Goal: Task Accomplishment & Management: Manage account settings

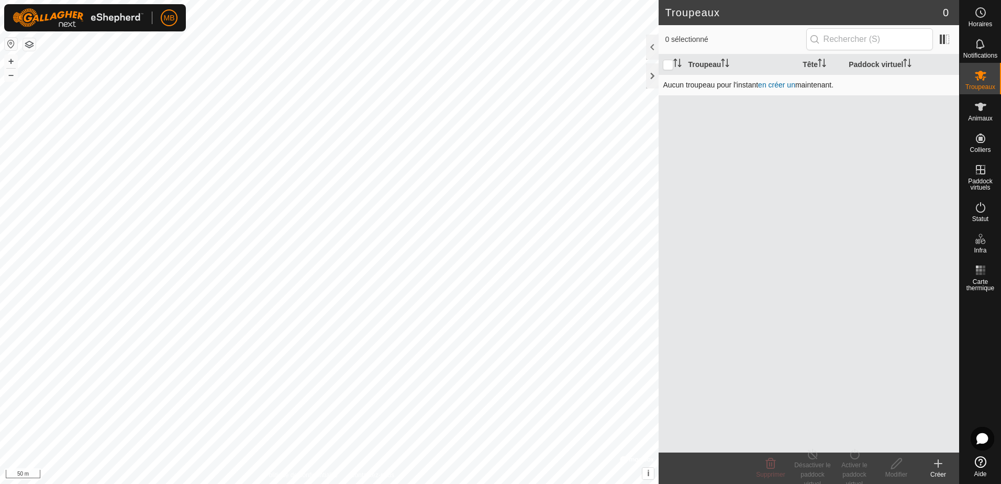
click at [773, 85] on link "en créer un" at bounding box center [776, 85] width 37 height 8
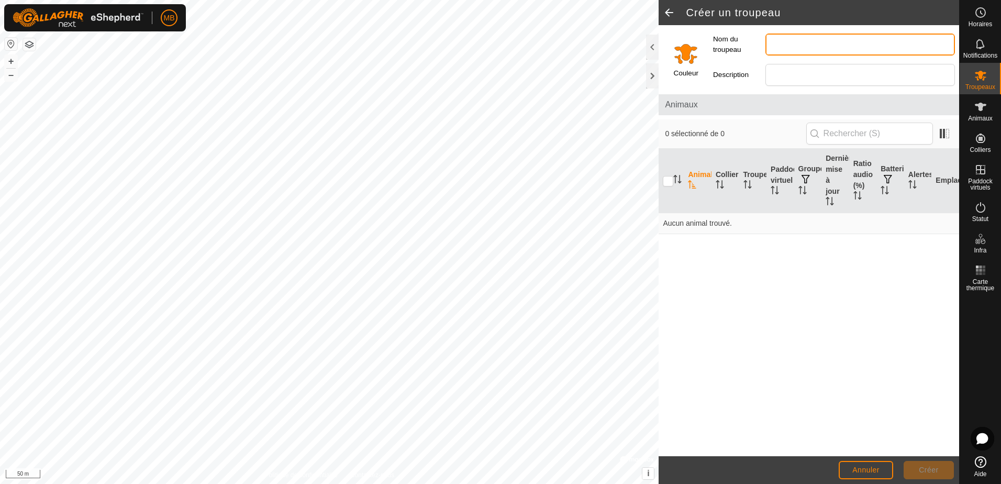
click at [782, 45] on input "Nom du troupeau" at bounding box center [861, 45] width 190 height 22
type input "Vaches chez [PERSON_NAME]"
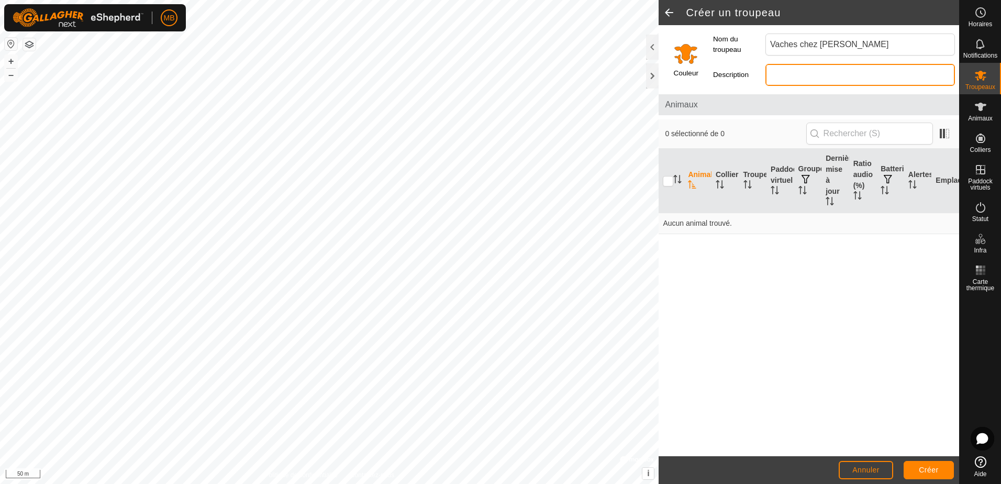
click at [784, 79] on input "Description" at bounding box center [861, 75] width 190 height 22
type input "Vaches-1"
click at [735, 134] on span "0 sélectionné de 0" at bounding box center [735, 133] width 141 height 11
click at [669, 177] on input "checkbox" at bounding box center [668, 181] width 10 height 10
checkbox input "true"
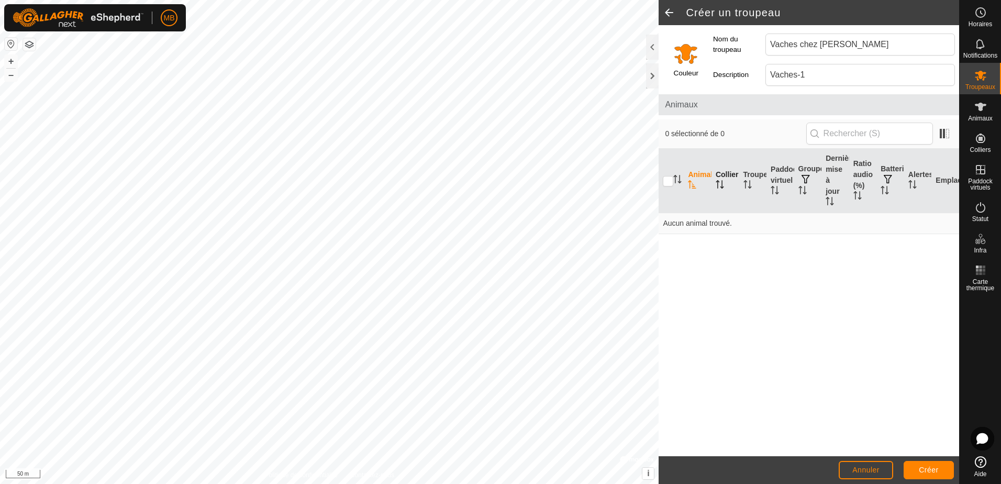
click at [723, 180] on icon "Activer pour trier" at bounding box center [720, 184] width 8 height 8
click at [749, 173] on th "Troupeau" at bounding box center [754, 181] width 28 height 64
click at [728, 43] on label "Nom du troupeau" at bounding box center [739, 45] width 52 height 22
click at [766, 43] on input "Vaches chez [PERSON_NAME]" at bounding box center [861, 45] width 190 height 22
click at [942, 135] on span at bounding box center [944, 133] width 17 height 17
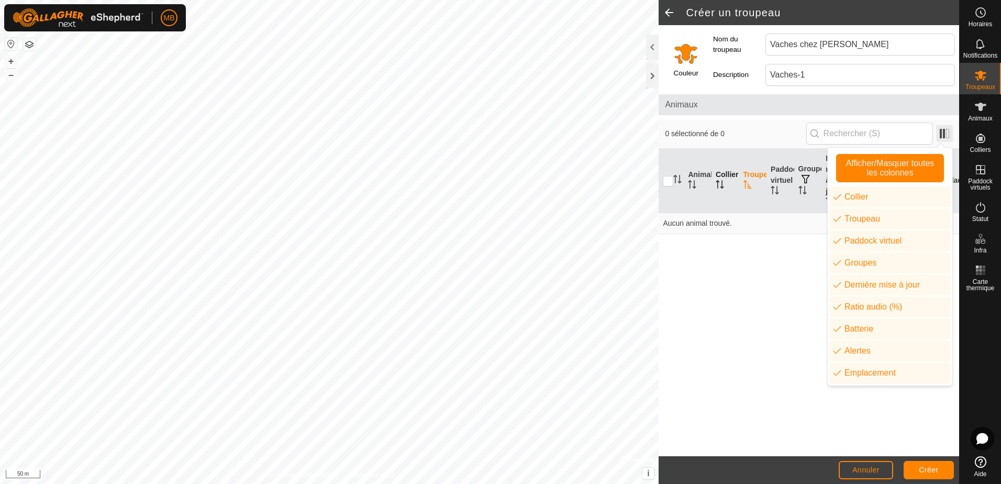
click at [942, 135] on span at bounding box center [944, 133] width 17 height 17
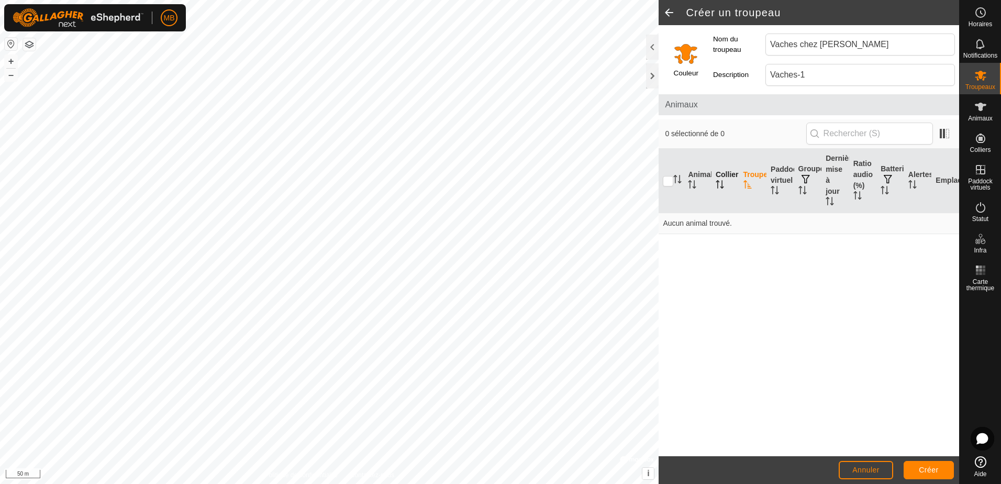
click at [667, 9] on span at bounding box center [669, 12] width 21 height 25
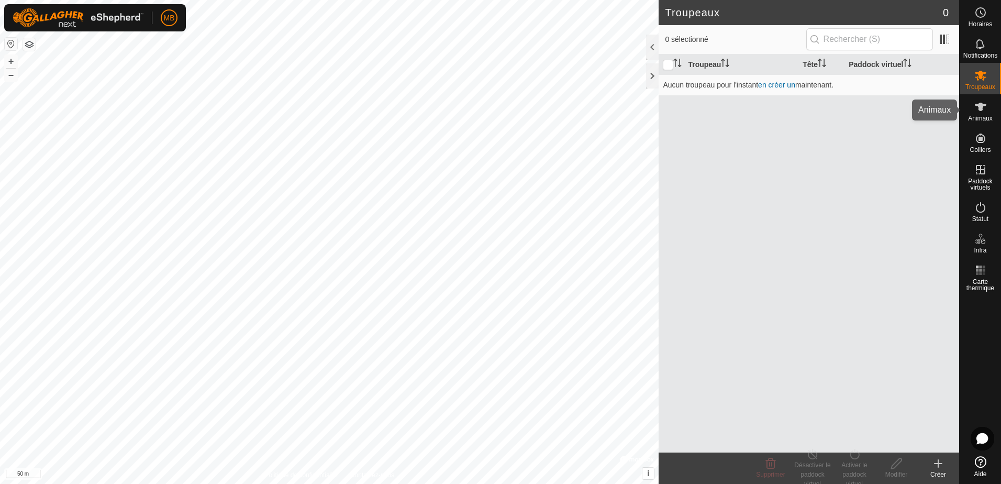
click at [978, 112] on icon at bounding box center [981, 107] width 13 height 13
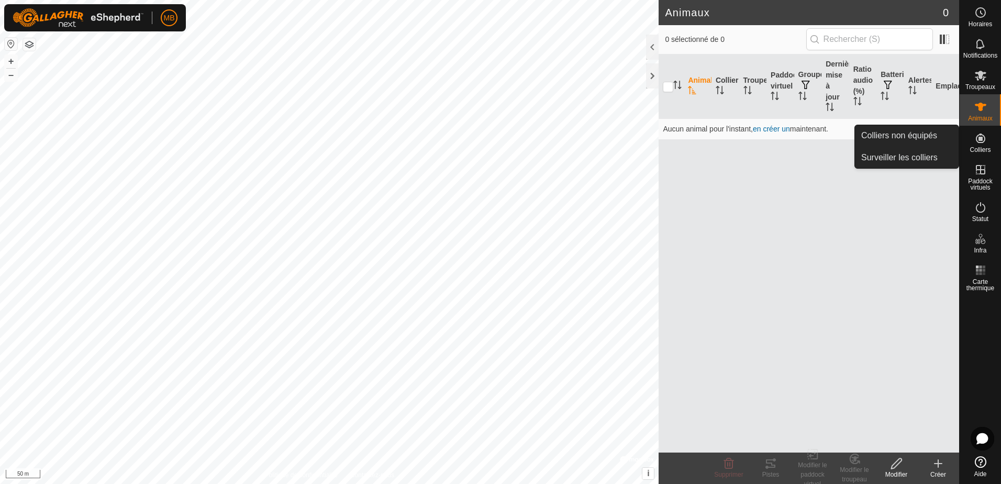
click at [980, 142] on icon at bounding box center [980, 138] width 9 height 9
click at [983, 143] on icon at bounding box center [981, 138] width 13 height 13
click at [923, 135] on link "Colliers non équipés" at bounding box center [907, 135] width 104 height 21
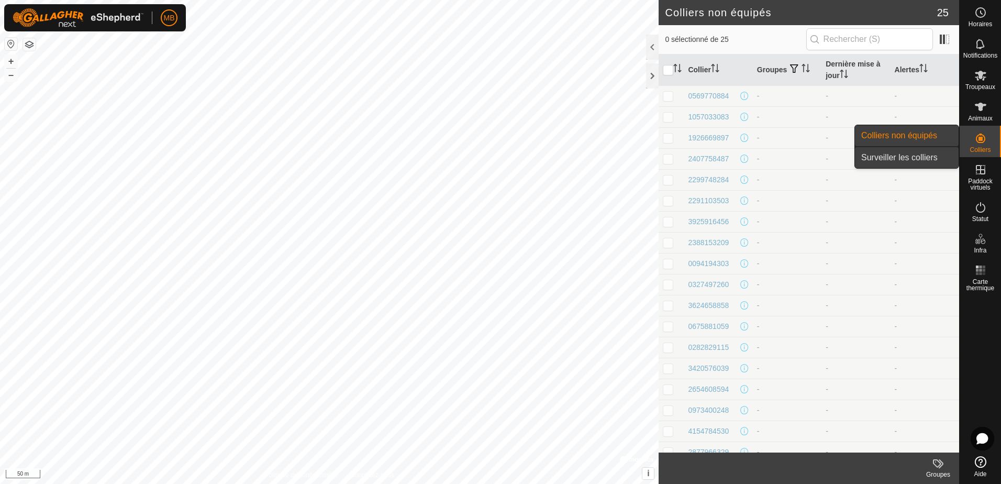
click at [913, 158] on link "Surveiller les colliers" at bounding box center [907, 157] width 104 height 21
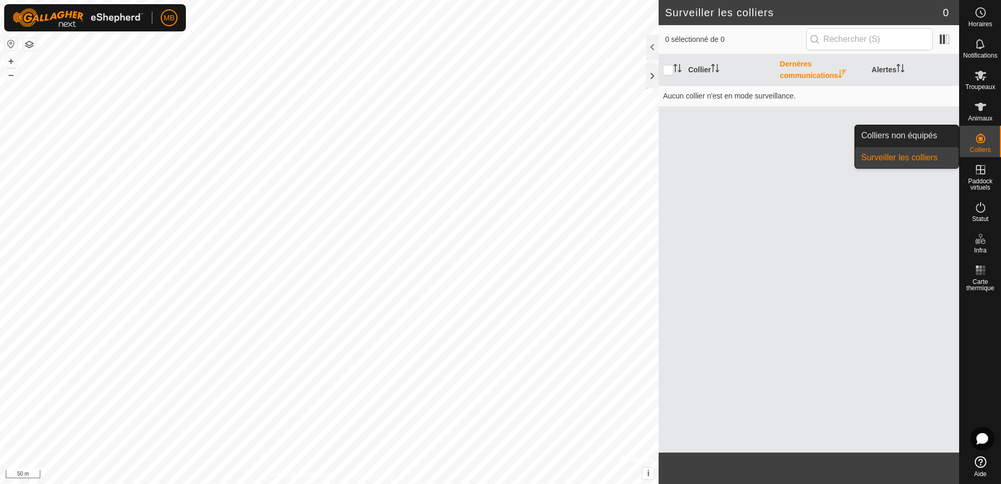
click at [978, 142] on icon at bounding box center [980, 138] width 9 height 9
click at [918, 141] on link "Colliers non équipés" at bounding box center [907, 135] width 104 height 21
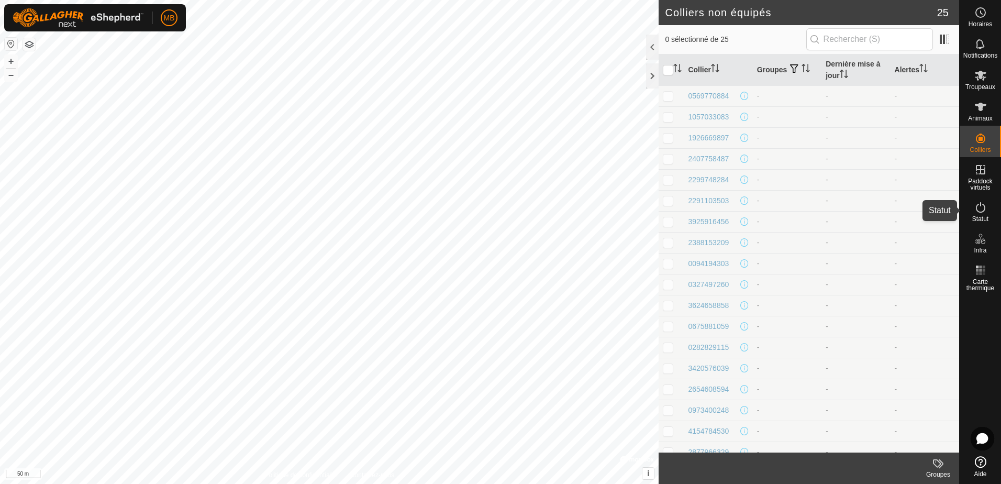
click at [986, 213] on icon at bounding box center [981, 207] width 13 height 13
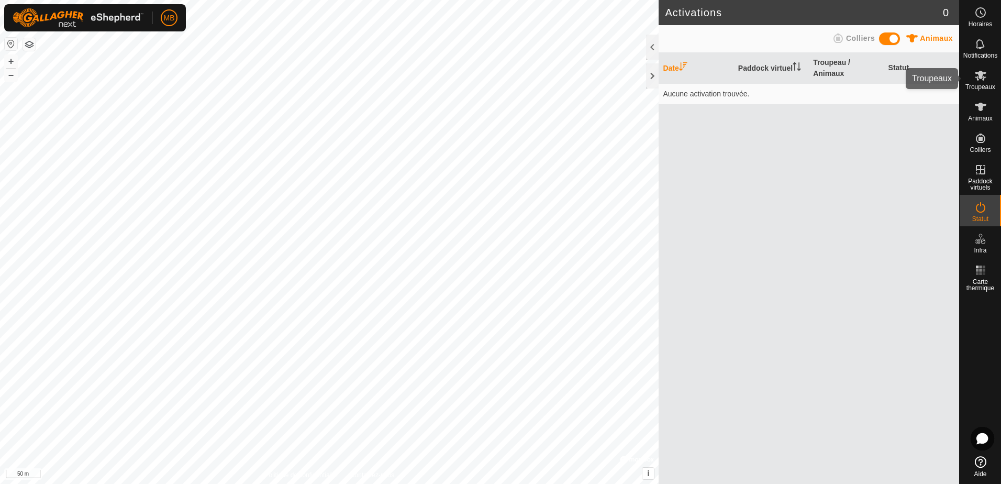
click at [984, 81] on icon at bounding box center [981, 75] width 13 height 13
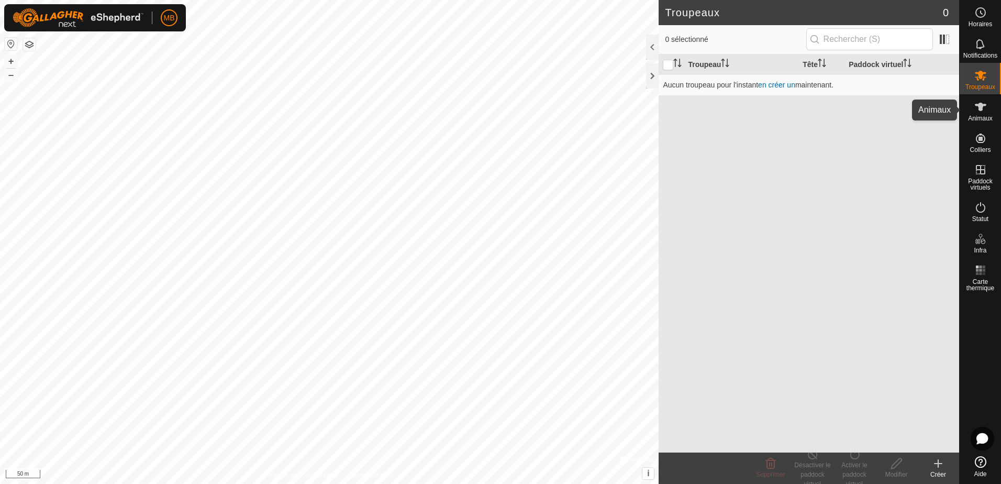
click at [983, 105] on icon at bounding box center [981, 107] width 12 height 8
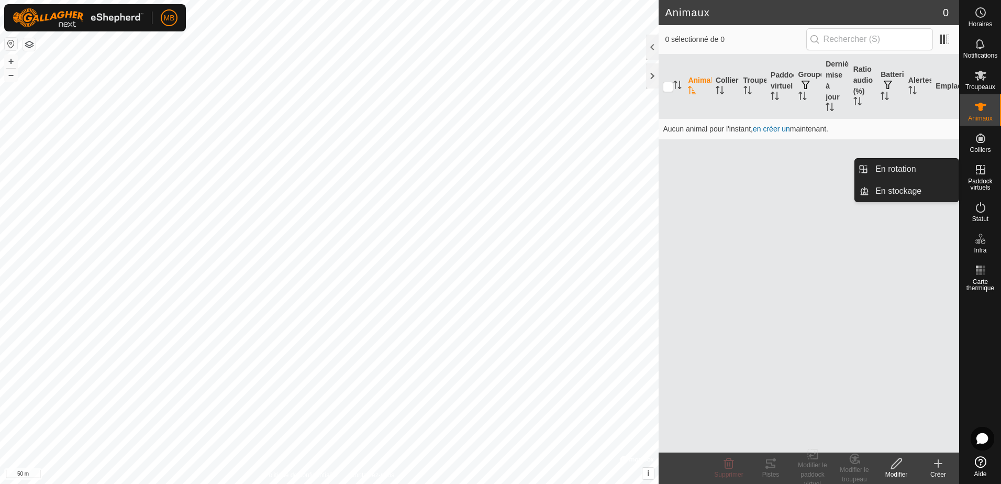
click at [976, 176] on es-virtualpaddocks-svg-icon at bounding box center [981, 169] width 19 height 17
click at [889, 167] on link "En rotation" at bounding box center [914, 169] width 90 height 21
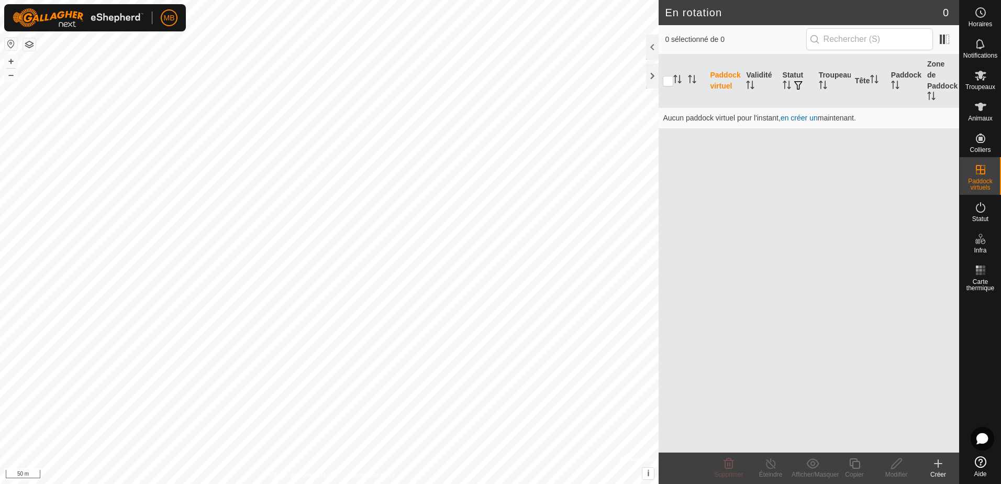
click at [939, 464] on icon at bounding box center [938, 464] width 7 height 0
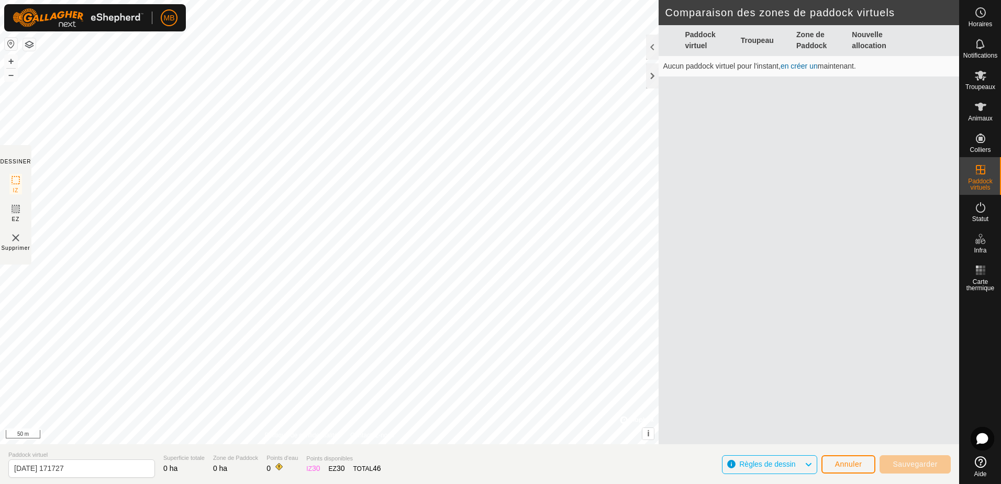
click at [798, 65] on link "en créer un" at bounding box center [799, 66] width 37 height 8
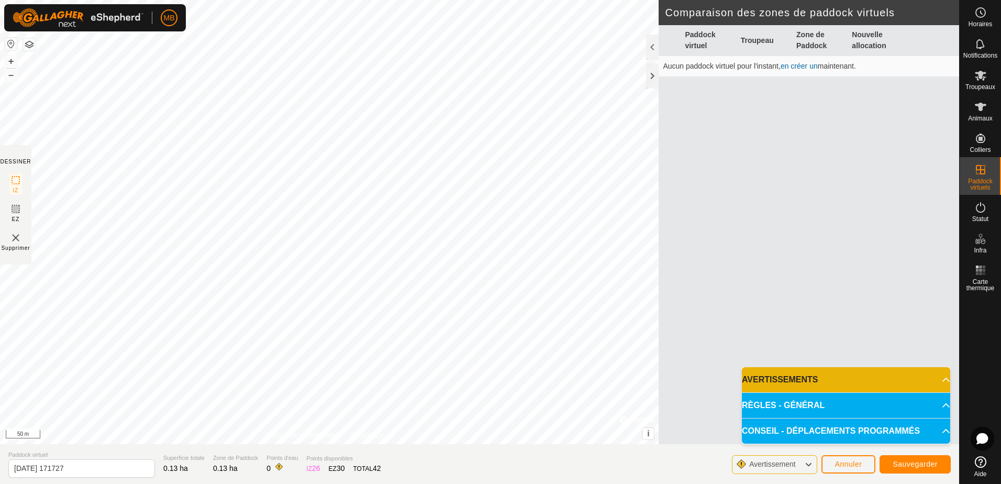
drag, startPoint x: 666, startPoint y: 97, endPoint x: 911, endPoint y: 431, distance: 413.7
click at [911, 431] on p-accordion-header "CONSEIL - DÉPLACEMENTS PROGRAMMÉS" at bounding box center [846, 430] width 208 height 25
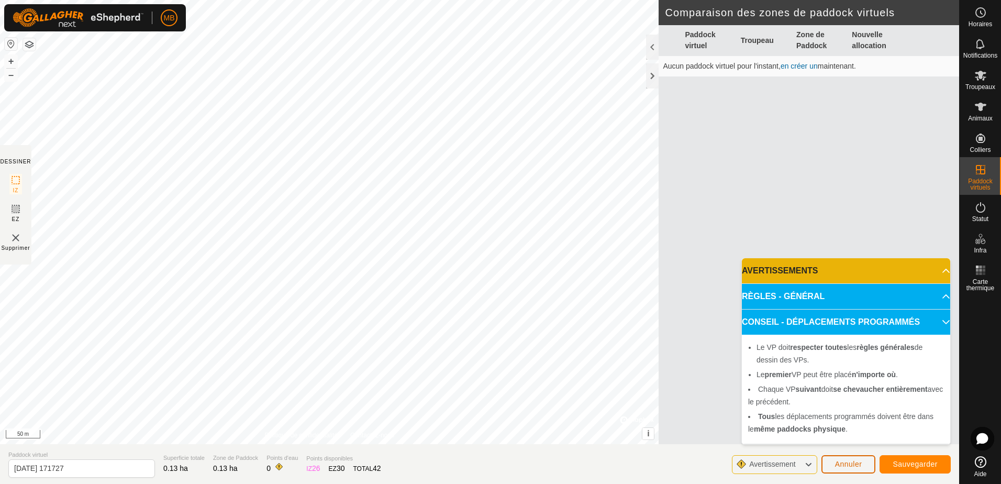
click at [843, 462] on span "Annuler" at bounding box center [848, 464] width 27 height 8
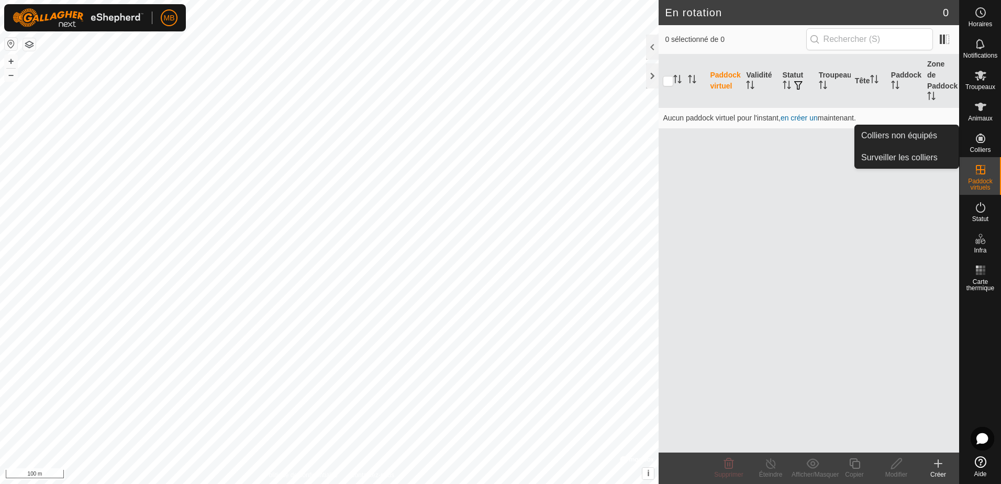
click at [979, 140] on icon at bounding box center [980, 138] width 9 height 9
click at [918, 137] on link "Colliers non équipés" at bounding box center [907, 135] width 104 height 21
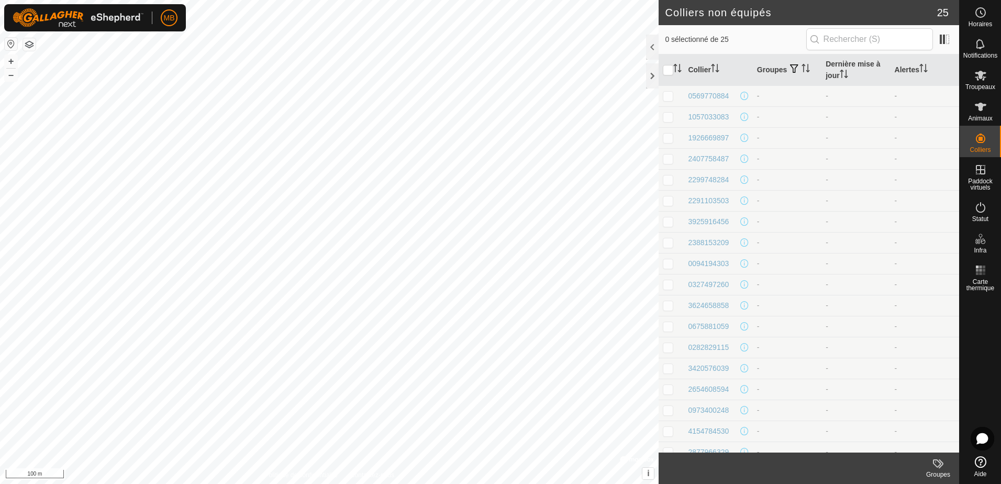
click at [669, 96] on p-checkbox at bounding box center [668, 96] width 10 height 8
checkbox input "true"
click at [710, 97] on div "0569770884" at bounding box center [708, 96] width 41 height 11
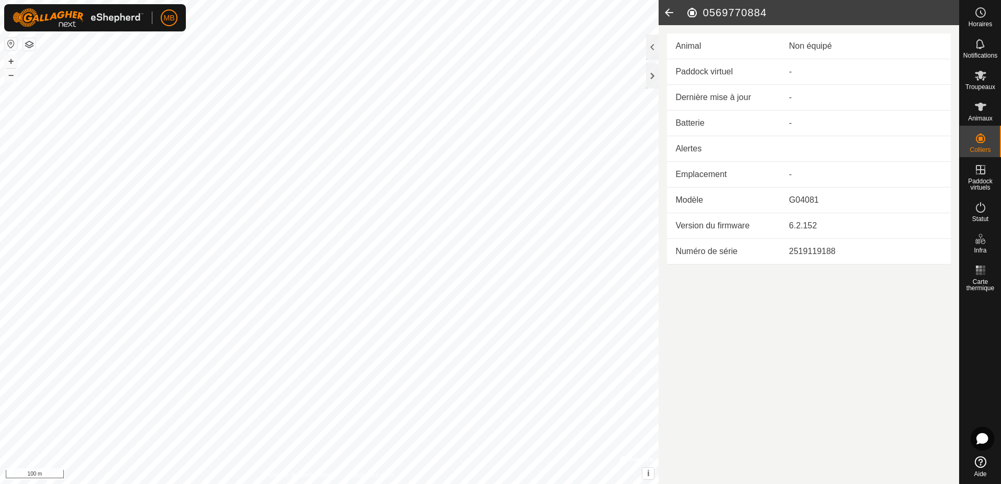
click at [668, 12] on icon at bounding box center [669, 12] width 21 height 25
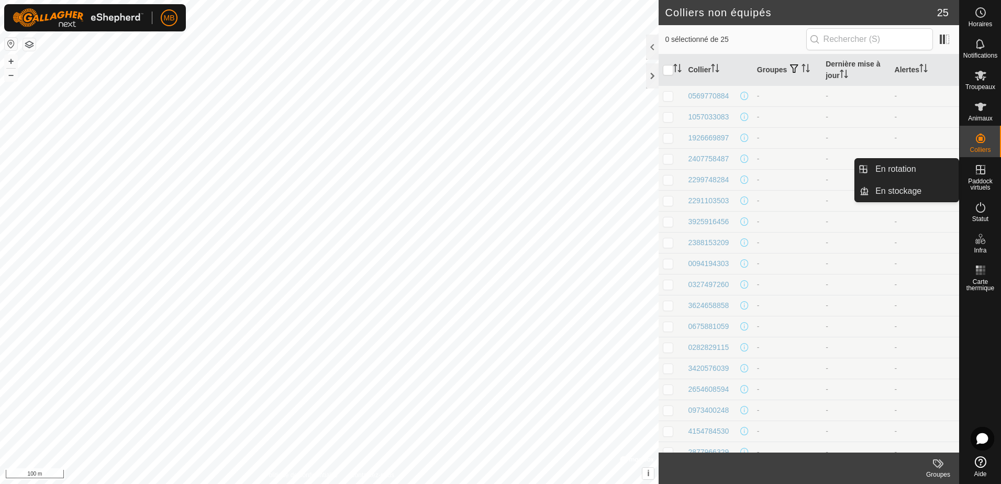
click at [981, 172] on icon at bounding box center [981, 169] width 13 height 13
click at [979, 177] on es-virtualpaddocks-svg-icon at bounding box center [981, 169] width 19 height 17
click at [908, 170] on link "En rotation" at bounding box center [914, 169] width 90 height 21
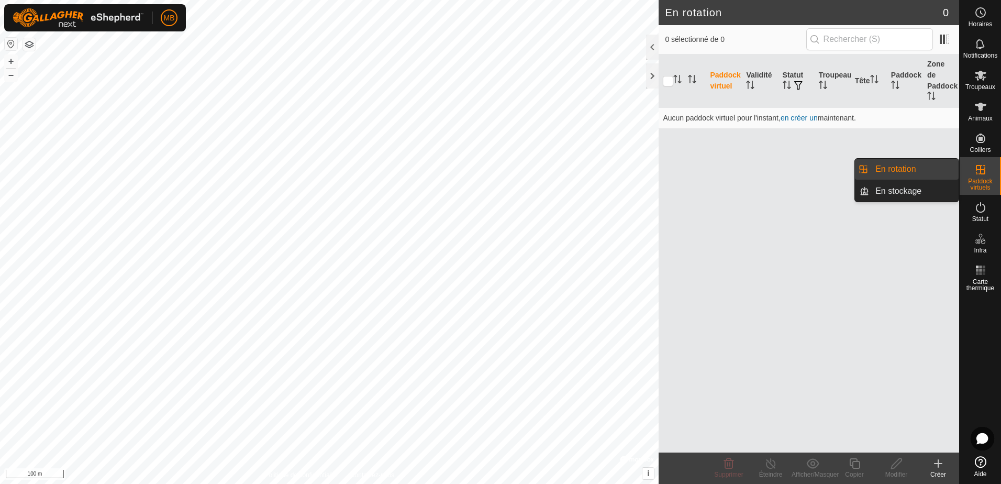
click at [979, 172] on icon at bounding box center [981, 169] width 13 height 13
click at [901, 170] on link "En rotation" at bounding box center [914, 169] width 90 height 21
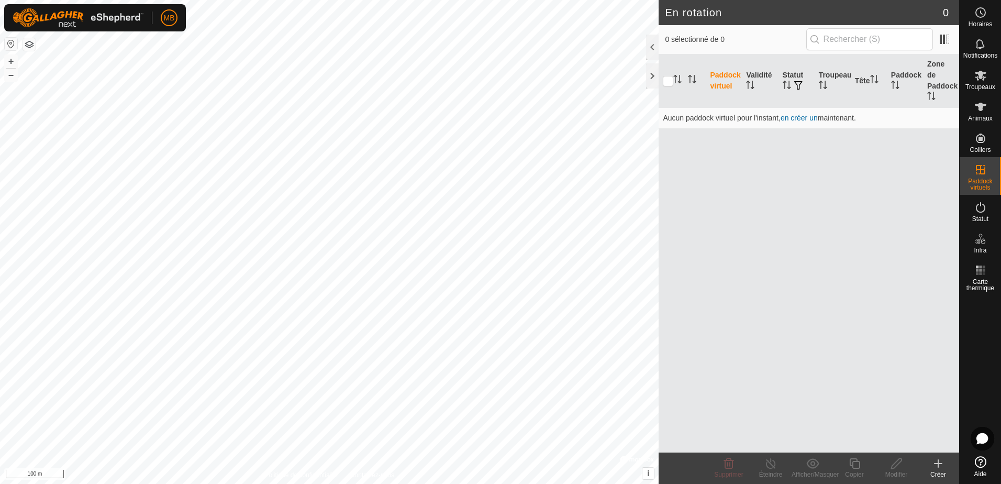
click at [942, 469] on icon at bounding box center [938, 463] width 13 height 13
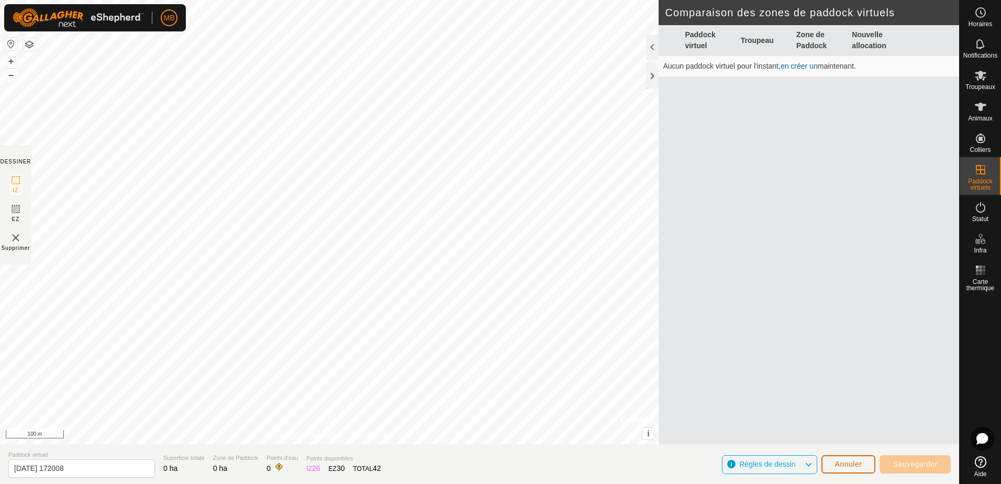
click at [854, 467] on span "Annuler" at bounding box center [848, 464] width 27 height 8
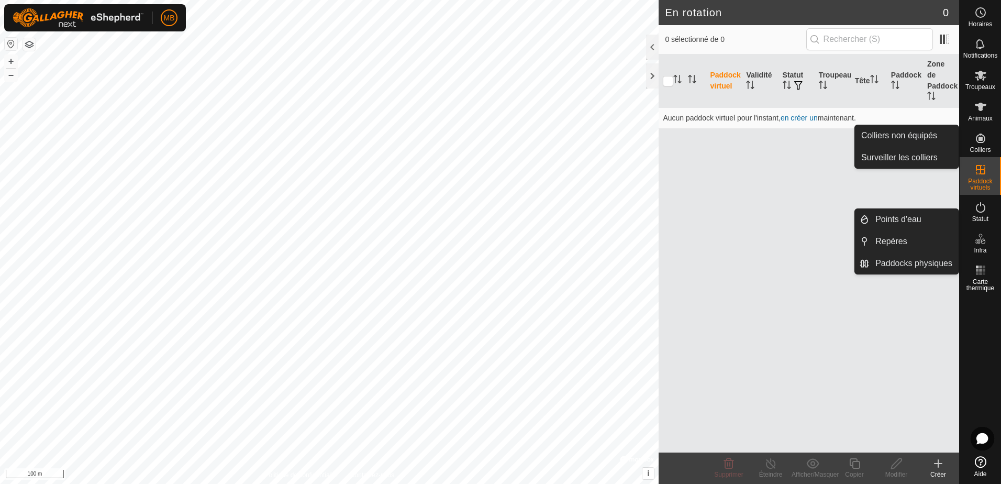
click at [981, 139] on icon at bounding box center [980, 138] width 9 height 9
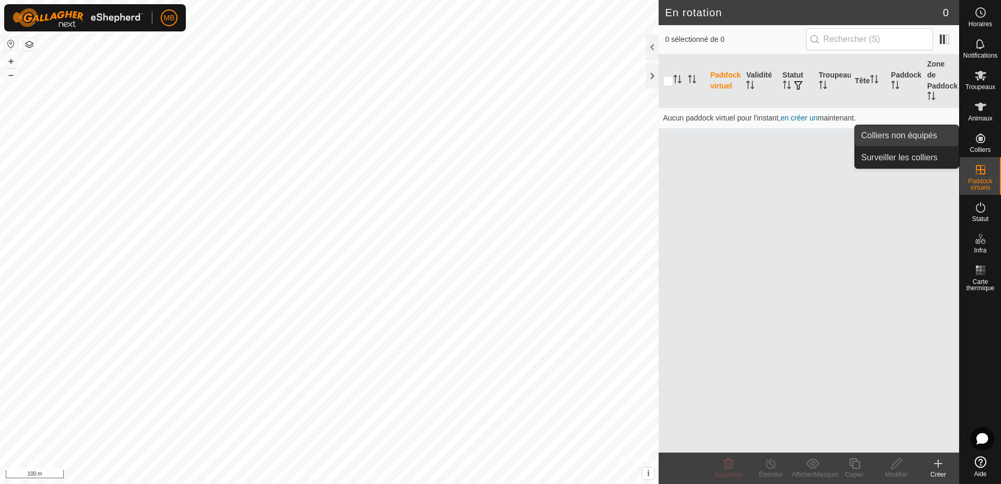
click at [924, 138] on link "Colliers non équipés" at bounding box center [907, 135] width 104 height 21
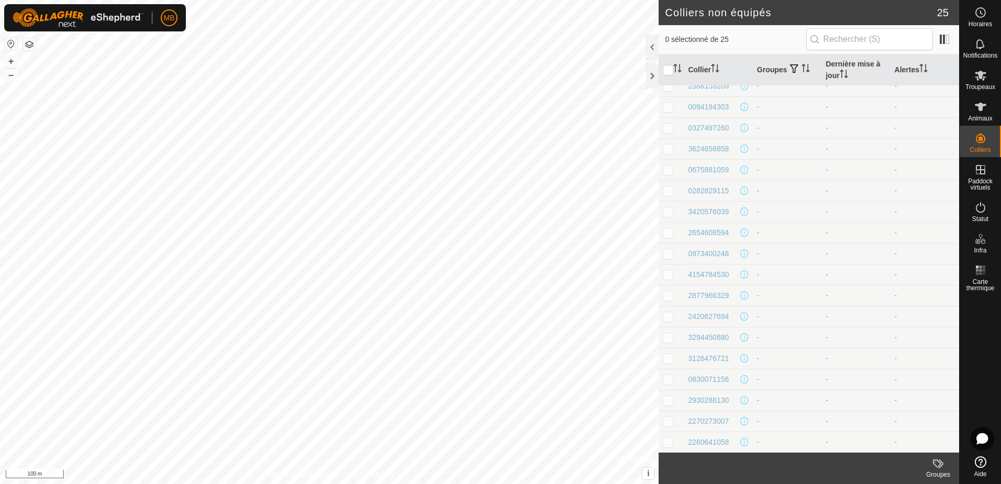
scroll to position [157, 0]
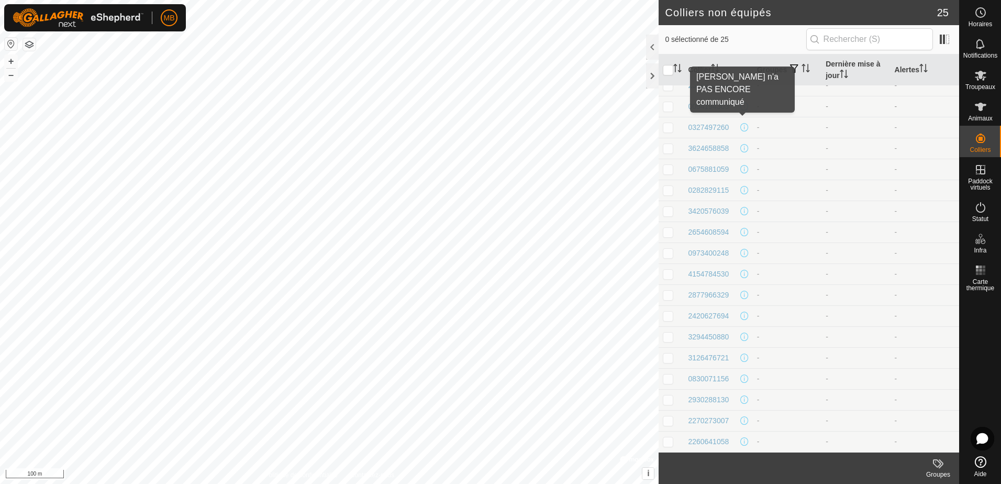
click at [743, 105] on span at bounding box center [745, 106] width 8 height 8
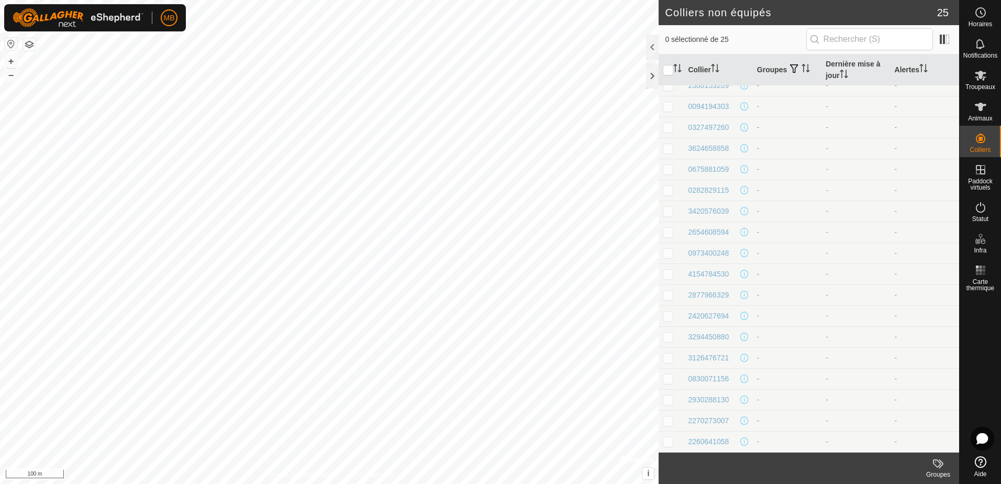
scroll to position [0, 0]
click at [745, 96] on span at bounding box center [745, 96] width 8 height 8
click at [743, 97] on span at bounding box center [745, 96] width 8 height 8
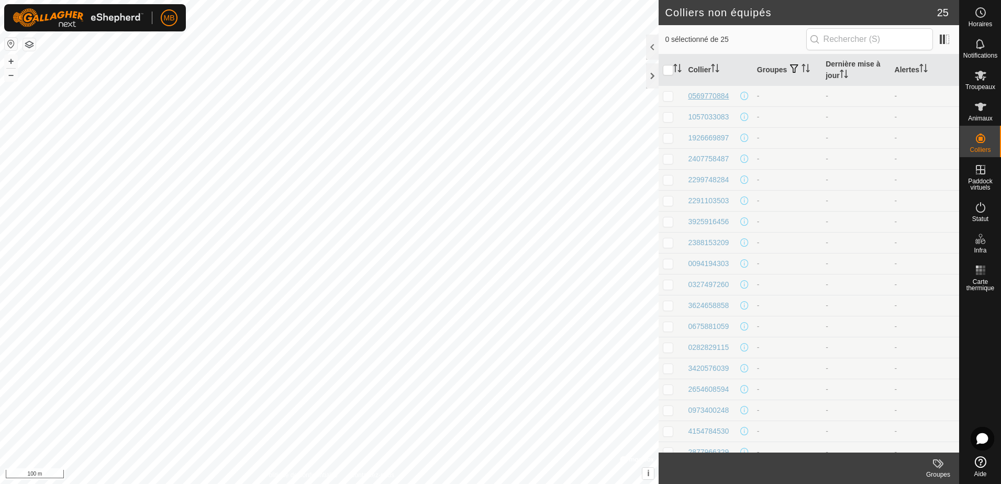
click at [699, 98] on div "0569770884" at bounding box center [708, 96] width 41 height 11
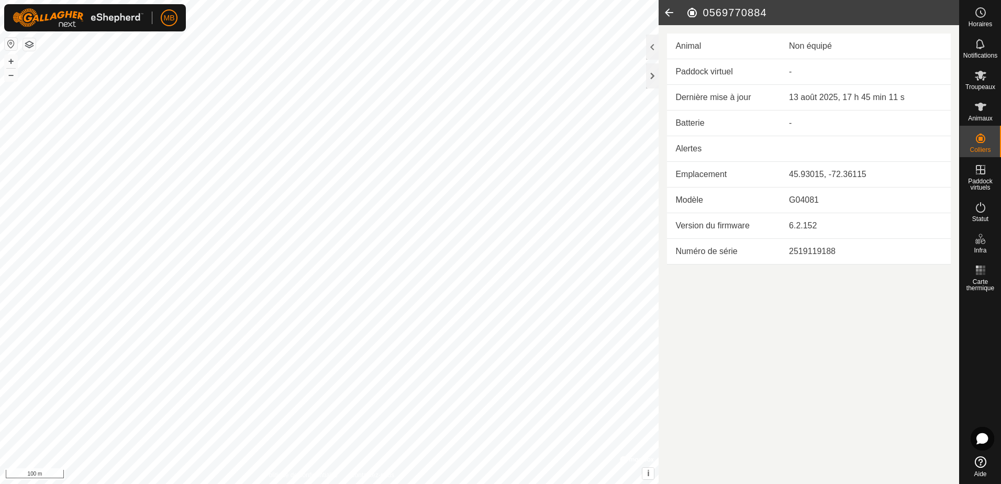
click at [665, 9] on icon at bounding box center [669, 12] width 21 height 25
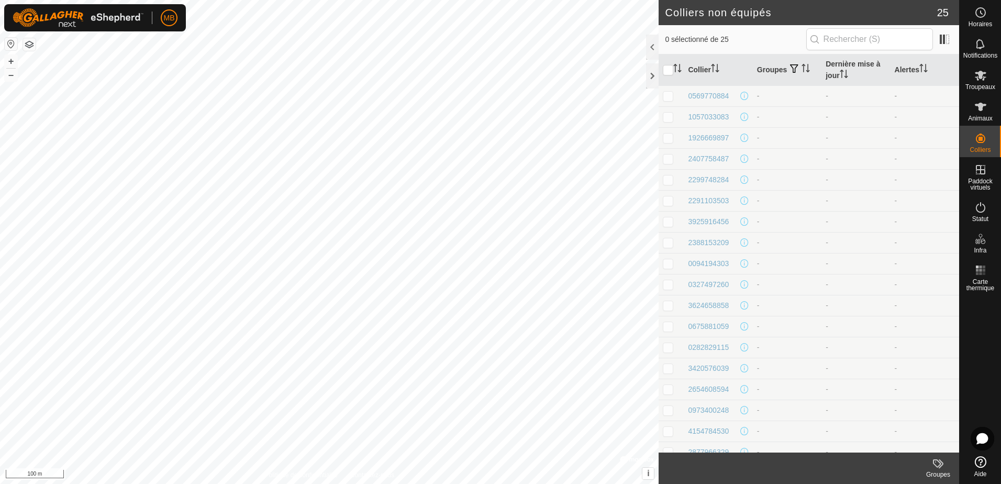
click at [741, 91] on div "0569770884" at bounding box center [718, 96] width 60 height 11
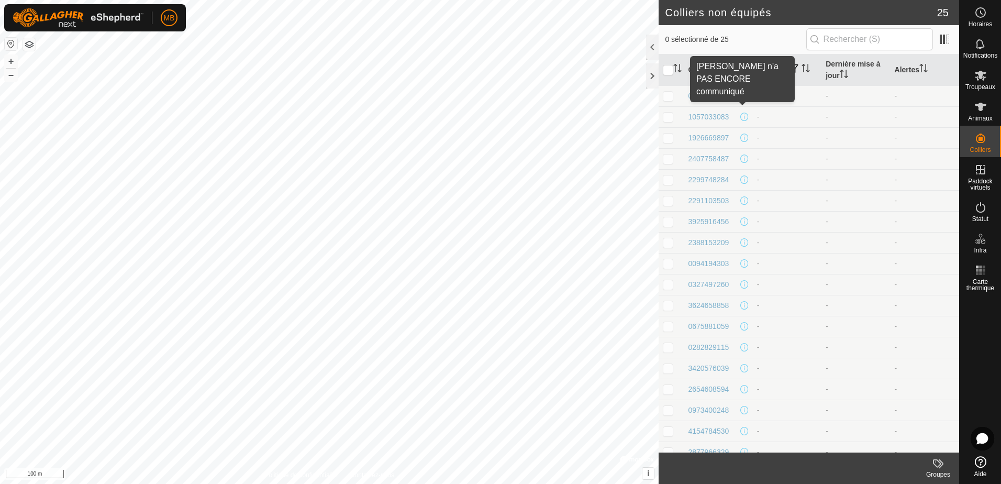
click at [741, 96] on span at bounding box center [745, 96] width 8 height 8
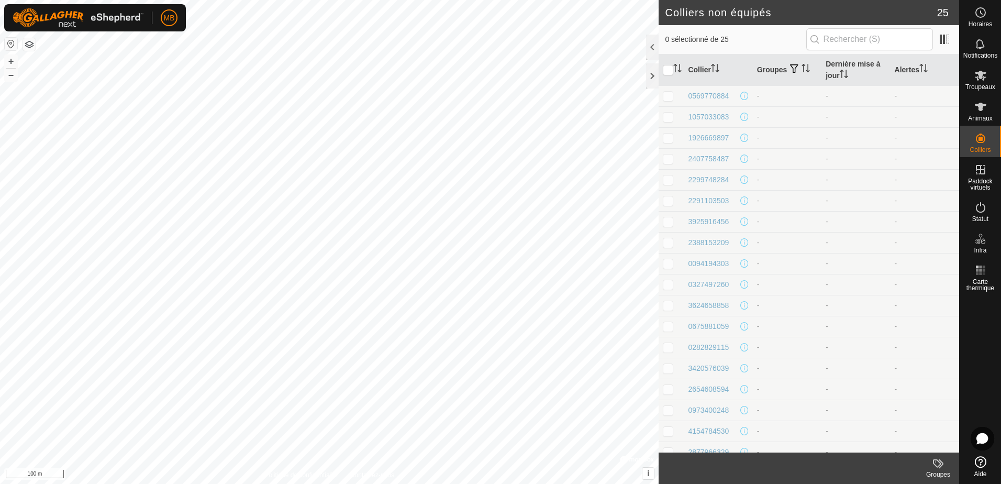
click at [741, 96] on span at bounding box center [745, 96] width 8 height 8
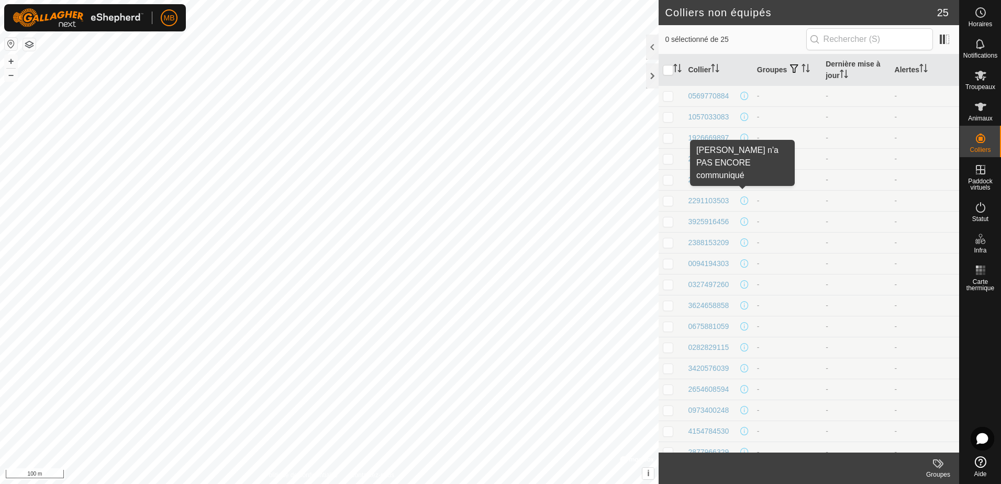
click at [742, 183] on span at bounding box center [745, 179] width 8 height 8
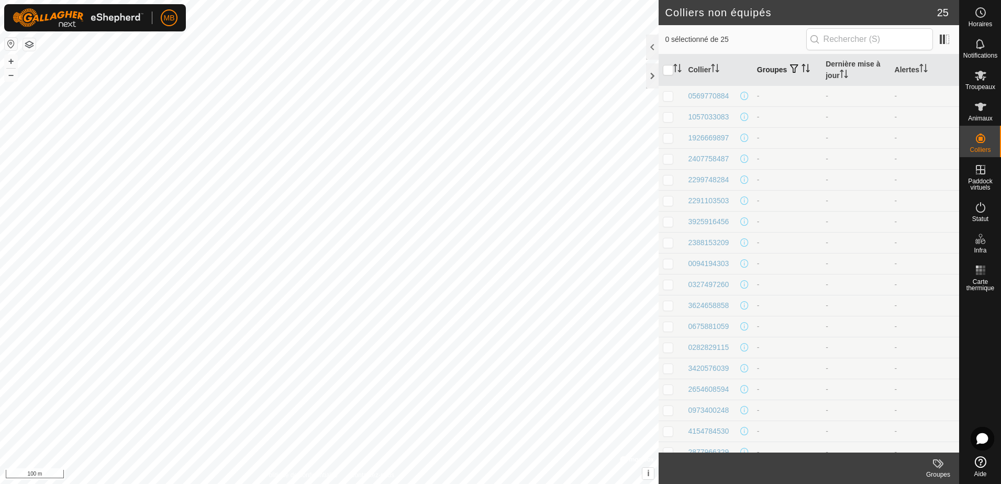
click at [768, 73] on th "Groupes" at bounding box center [787, 69] width 69 height 31
click at [765, 69] on th "Groupes" at bounding box center [787, 69] width 69 height 31
click at [766, 74] on th "Groupes" at bounding box center [787, 69] width 69 height 31
click at [671, 69] on input "checkbox" at bounding box center [668, 70] width 10 height 10
checkbox input "true"
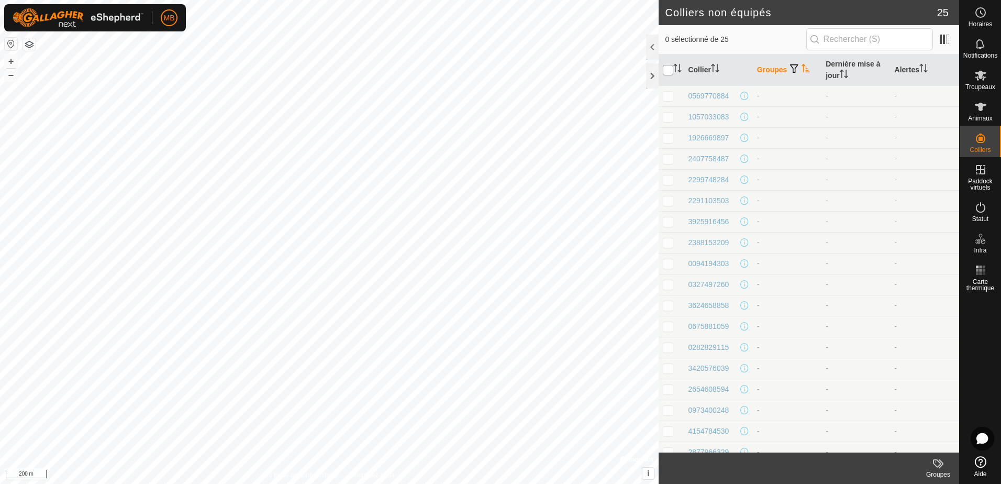
checkbox input "true"
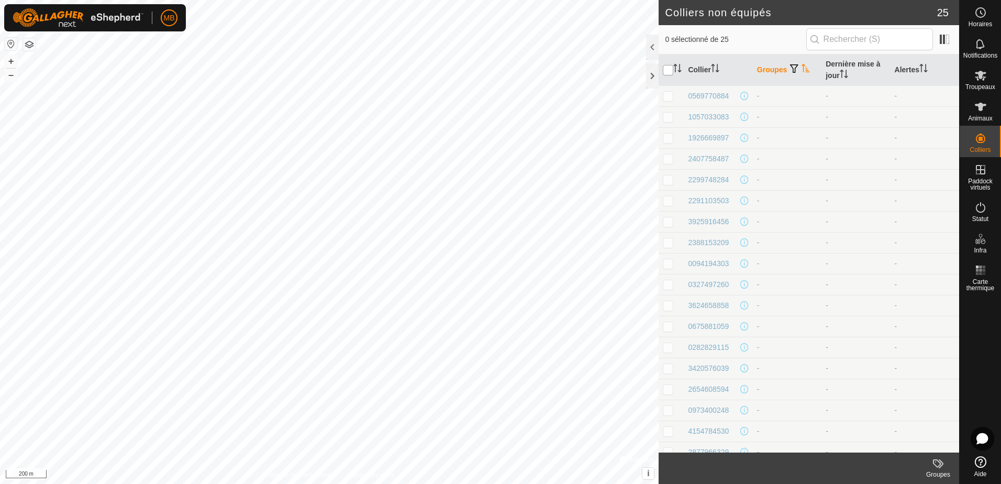
checkbox input "true"
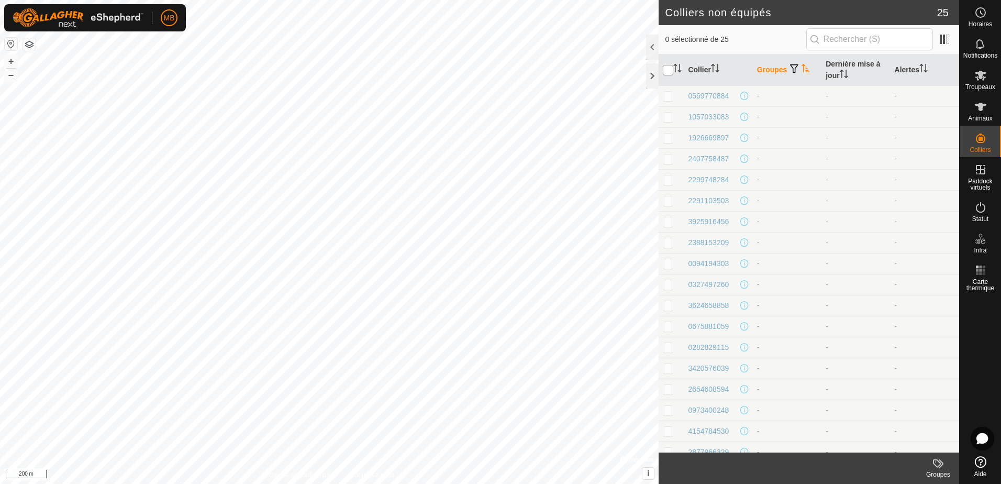
checkbox input "true"
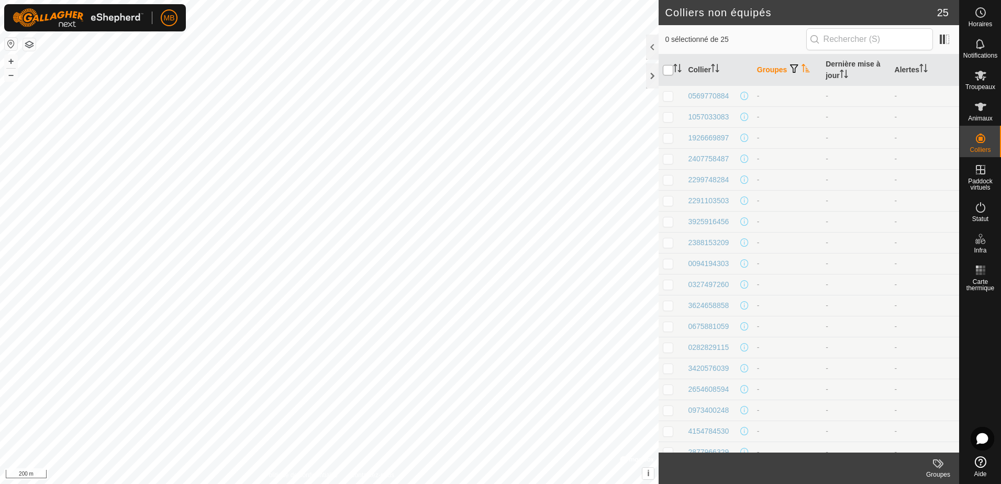
checkbox input "true"
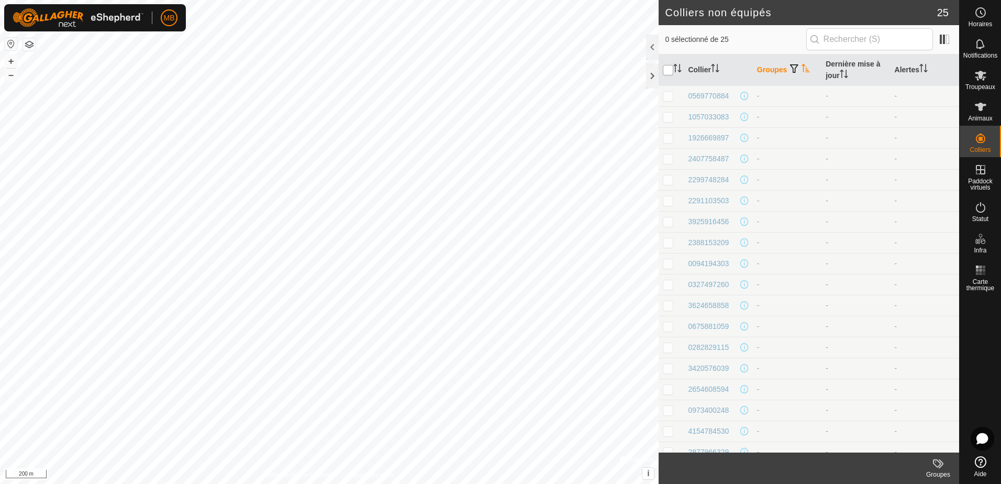
checkbox input "true"
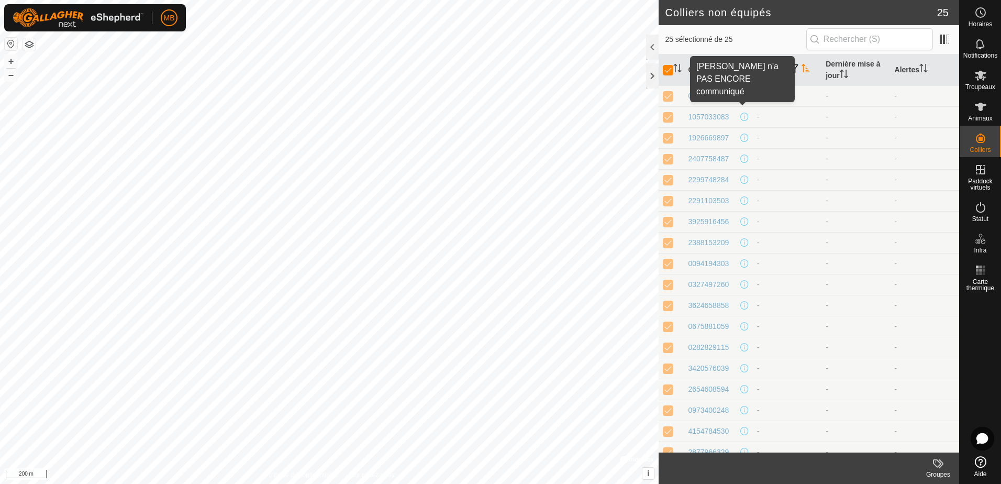
click at [741, 96] on span at bounding box center [745, 96] width 8 height 8
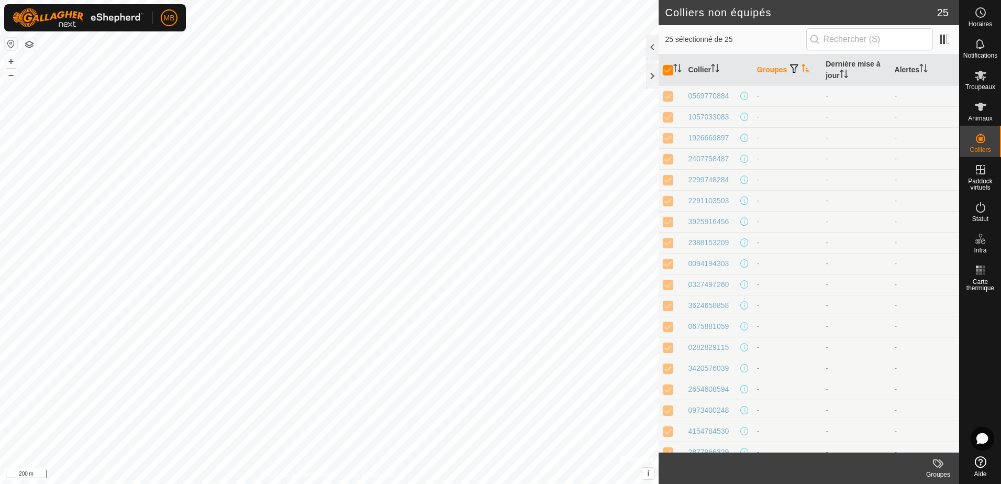
click at [741, 96] on span at bounding box center [745, 96] width 8 height 8
click at [718, 96] on div "0569770884" at bounding box center [708, 96] width 41 height 11
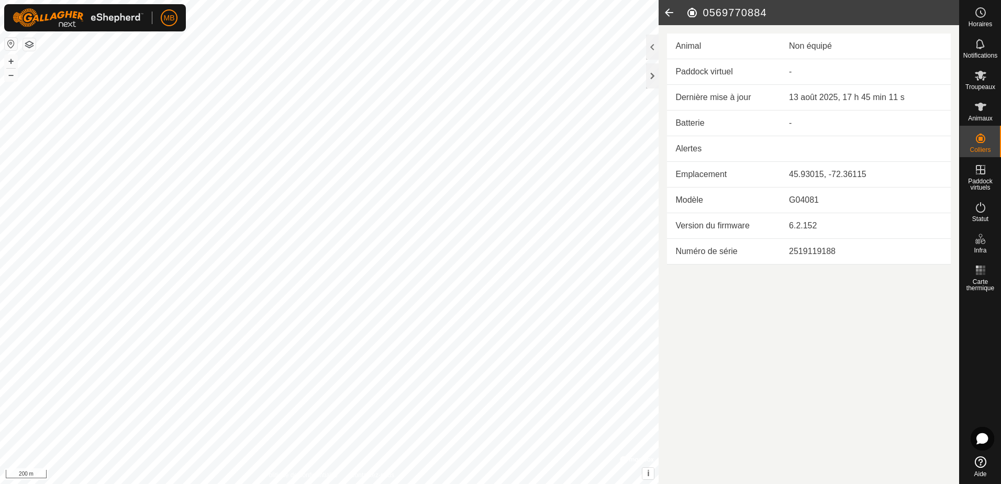
click at [669, 10] on icon at bounding box center [669, 12] width 21 height 25
